Goal: Find specific page/section: Find specific page/section

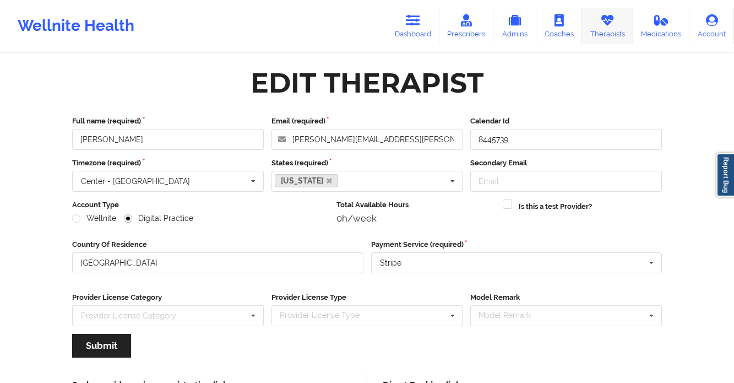
click at [619, 24] on link "Therapists" at bounding box center [607, 26] width 51 height 36
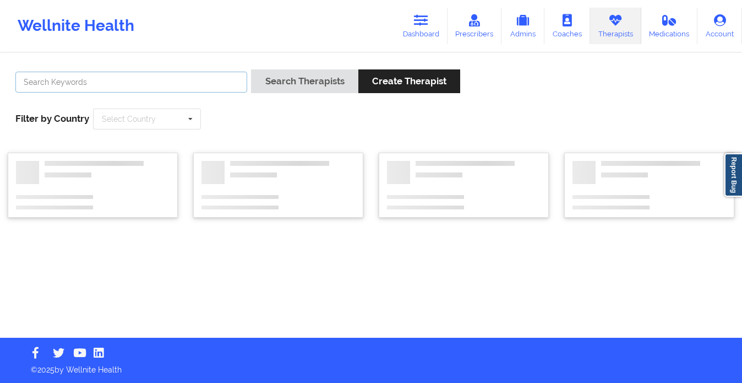
click at [216, 77] on input "text" at bounding box center [131, 82] width 232 height 21
type input "vitus"
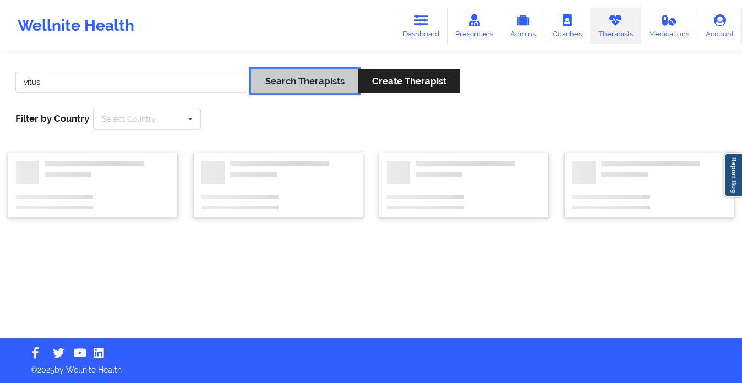
click at [323, 83] on button "Search Therapists" at bounding box center [304, 81] width 107 height 24
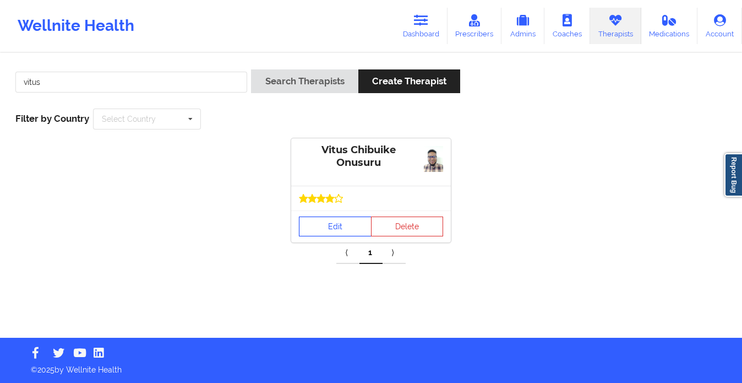
click at [321, 227] on link "Edit" at bounding box center [335, 226] width 73 height 20
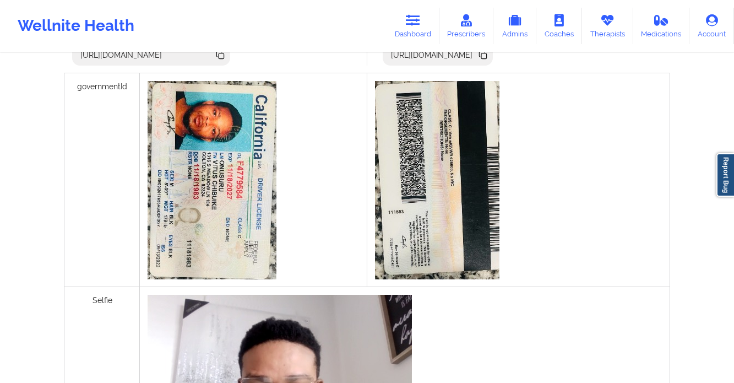
scroll to position [298, 0]
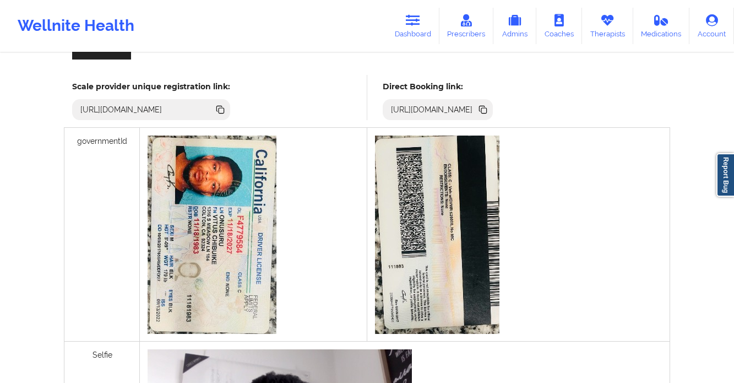
click at [487, 112] on icon at bounding box center [484, 111] width 6 height 6
click at [608, 26] on link "Therapists" at bounding box center [607, 26] width 51 height 36
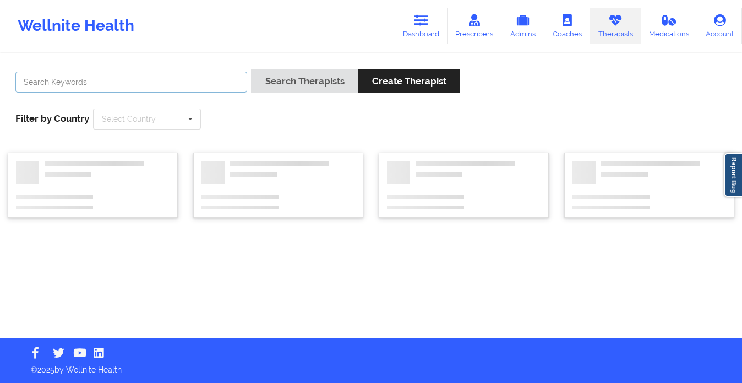
click at [156, 88] on input "text" at bounding box center [131, 82] width 232 height 21
type input "quisha"
click at [251, 69] on button "Search Therapists" at bounding box center [304, 81] width 107 height 24
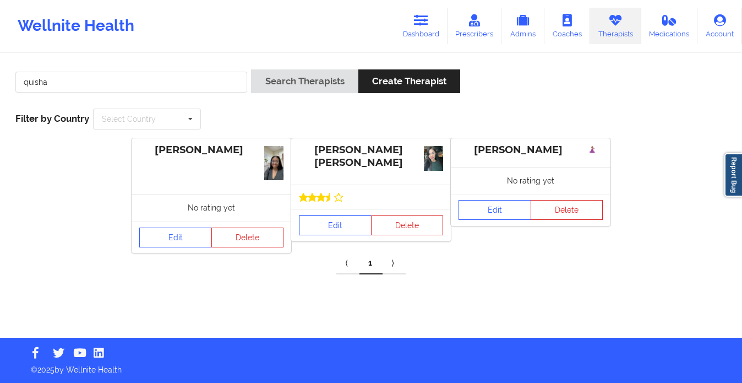
click at [318, 218] on link "Edit" at bounding box center [335, 225] width 73 height 20
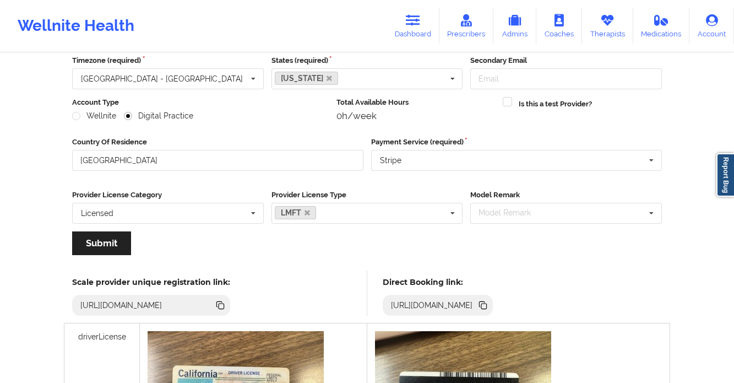
scroll to position [164, 0]
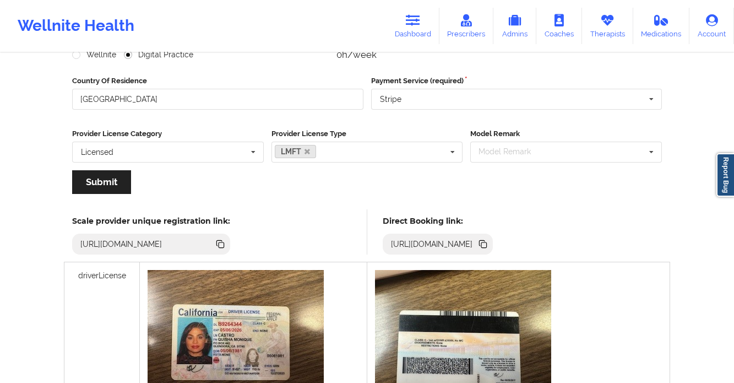
click at [487, 243] on icon at bounding box center [484, 245] width 6 height 6
click at [401, 28] on link "Dashboard" at bounding box center [413, 26] width 53 height 36
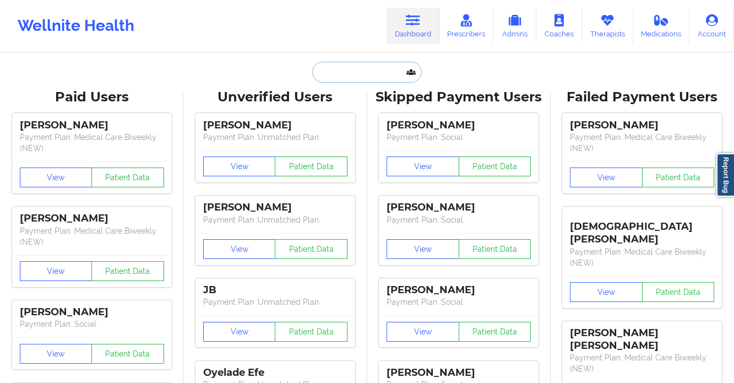
click at [372, 62] on input "text" at bounding box center [366, 72] width 109 height 21
paste input "[PERSON_NAME]"
type input "[PERSON_NAME]"
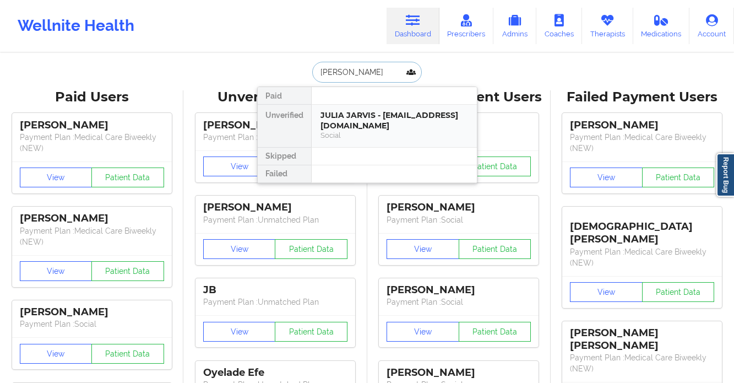
click at [344, 132] on div "Social" at bounding box center [395, 135] width 148 height 9
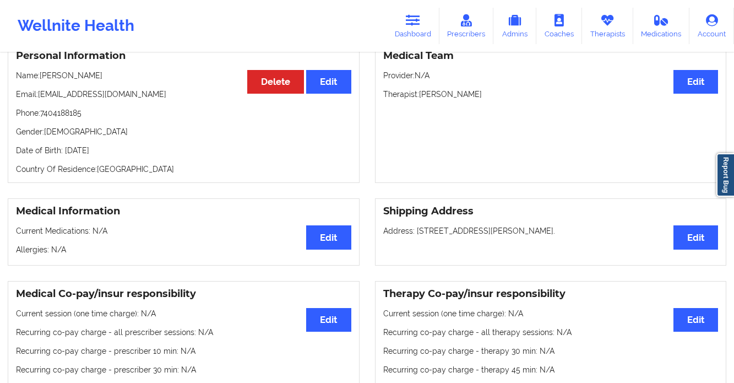
scroll to position [109, 0]
